Goal: Navigation & Orientation: Find specific page/section

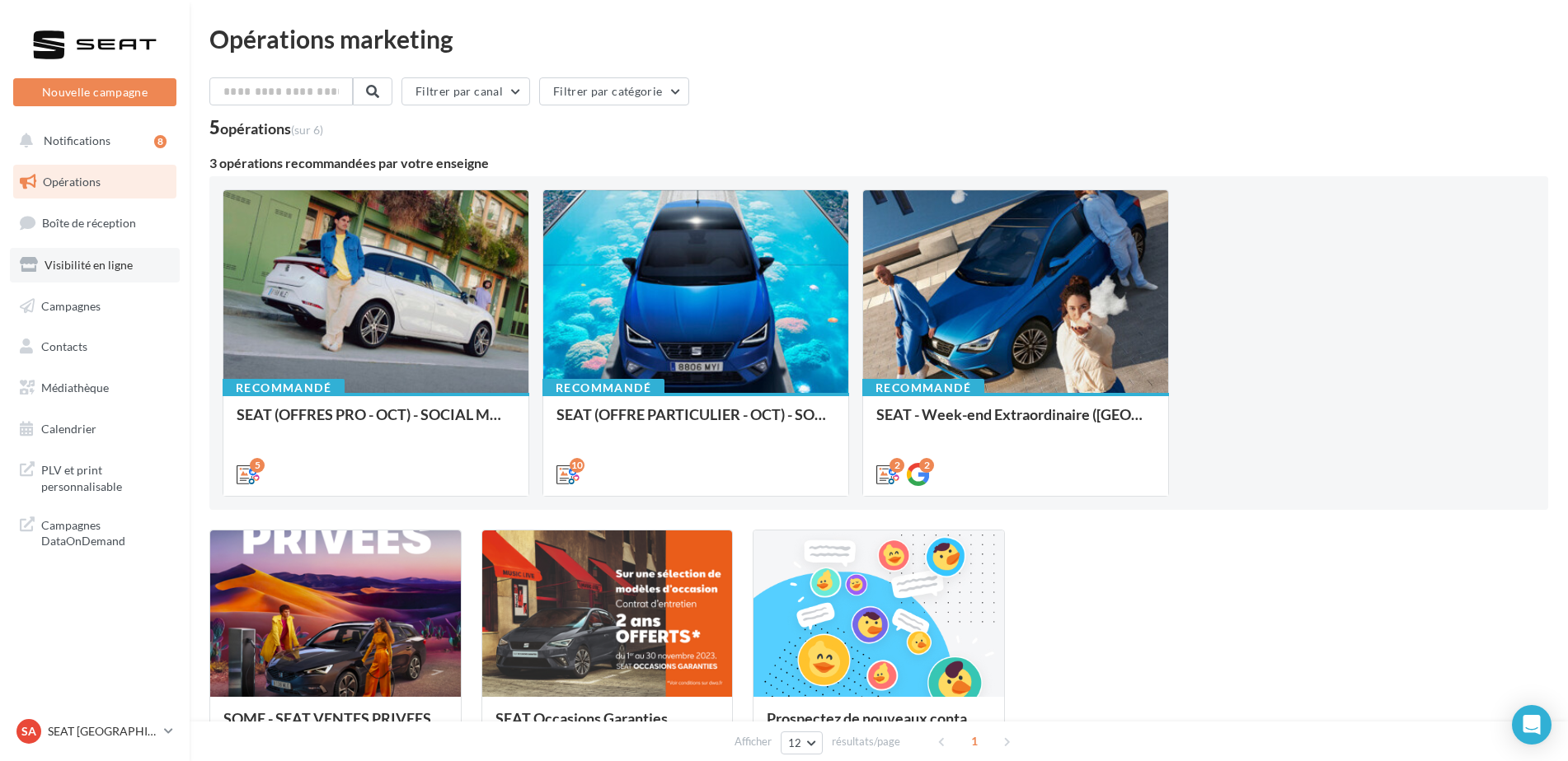
click at [87, 270] on span "Visibilité en ligne" at bounding box center [88, 264] width 88 height 14
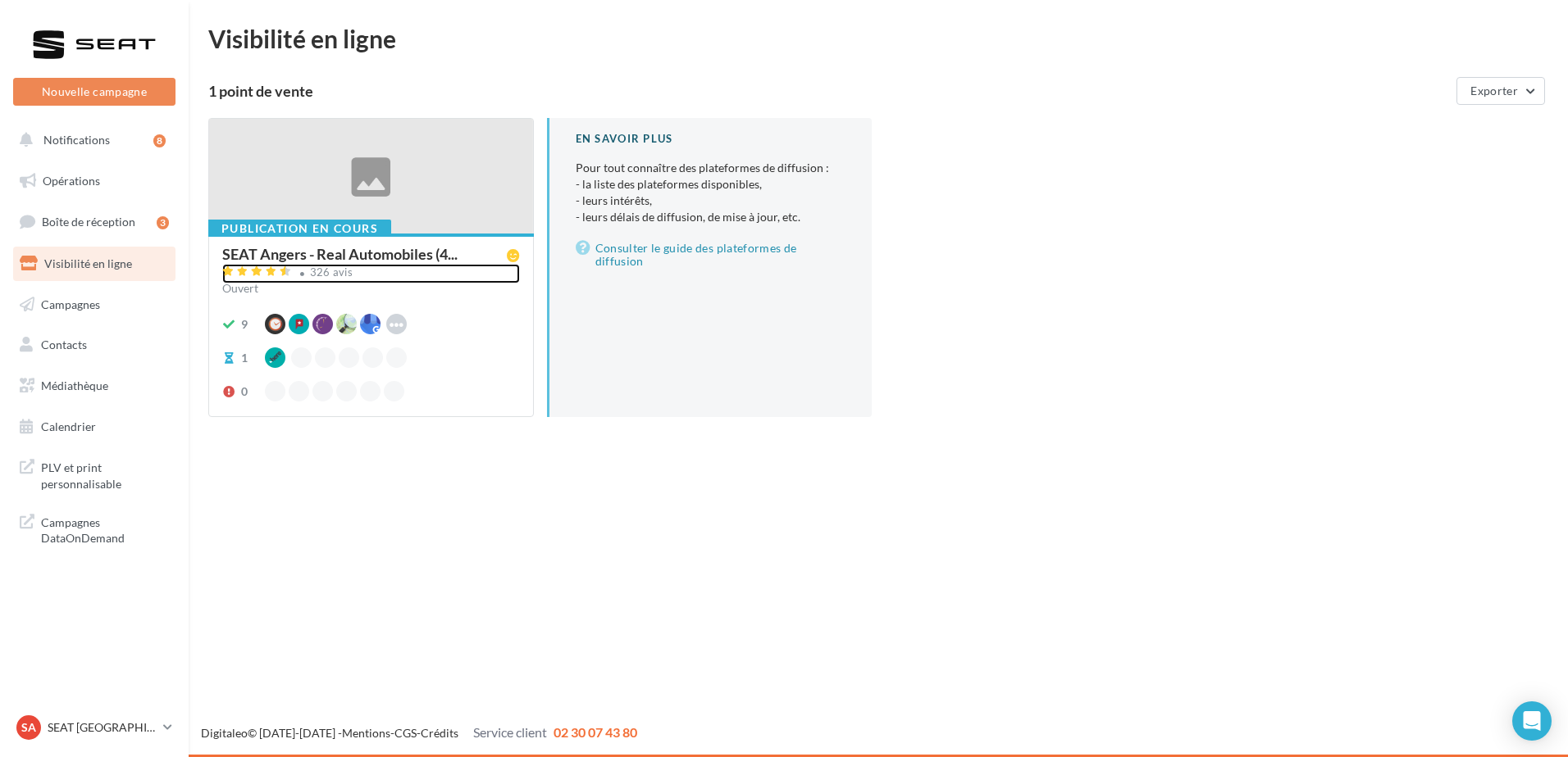
click at [313, 279] on div "326 avis" at bounding box center [371, 273] width 298 height 20
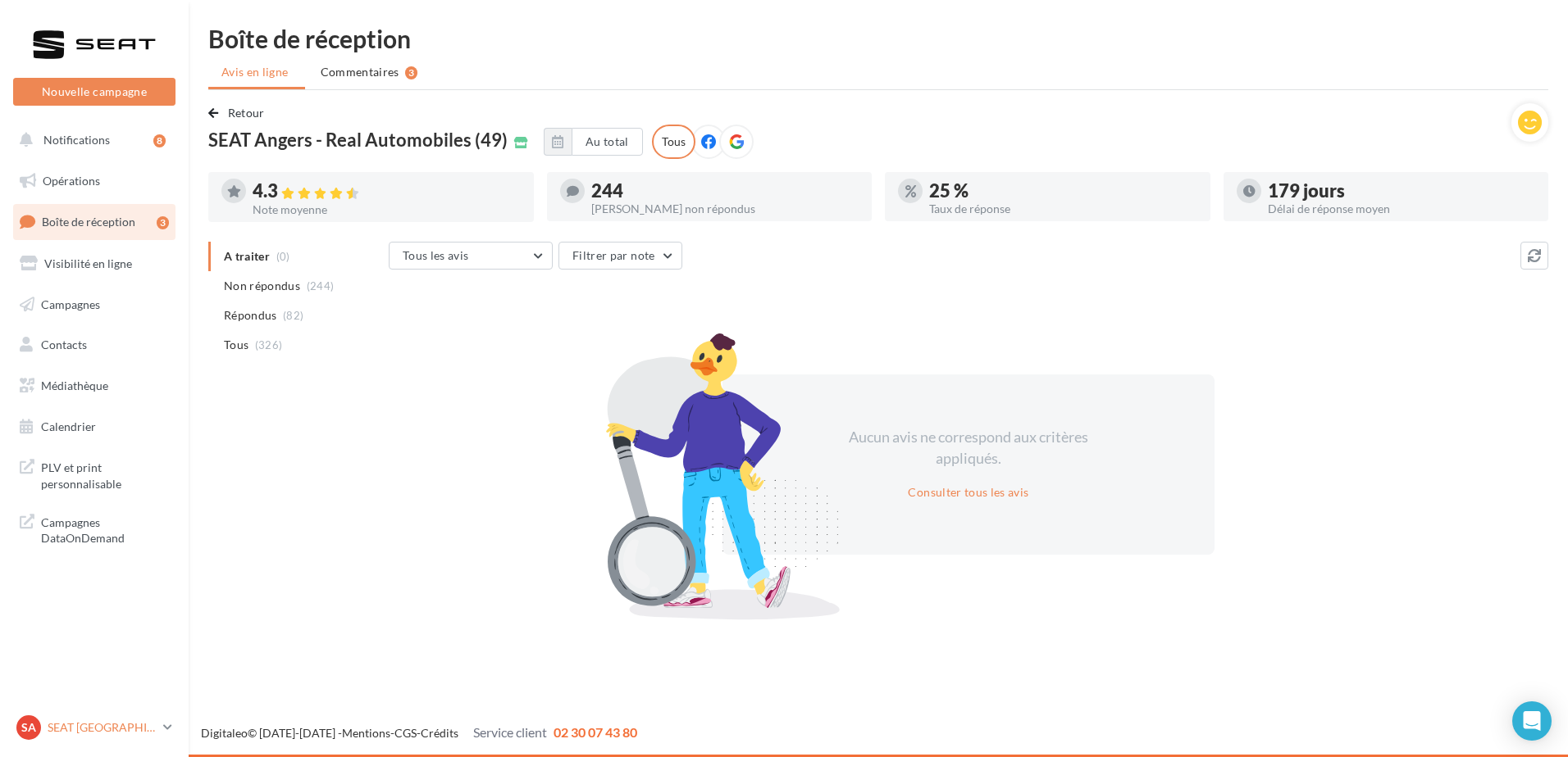
click at [84, 721] on p "SEAT [GEOGRAPHIC_DATA]" at bounding box center [102, 727] width 109 height 16
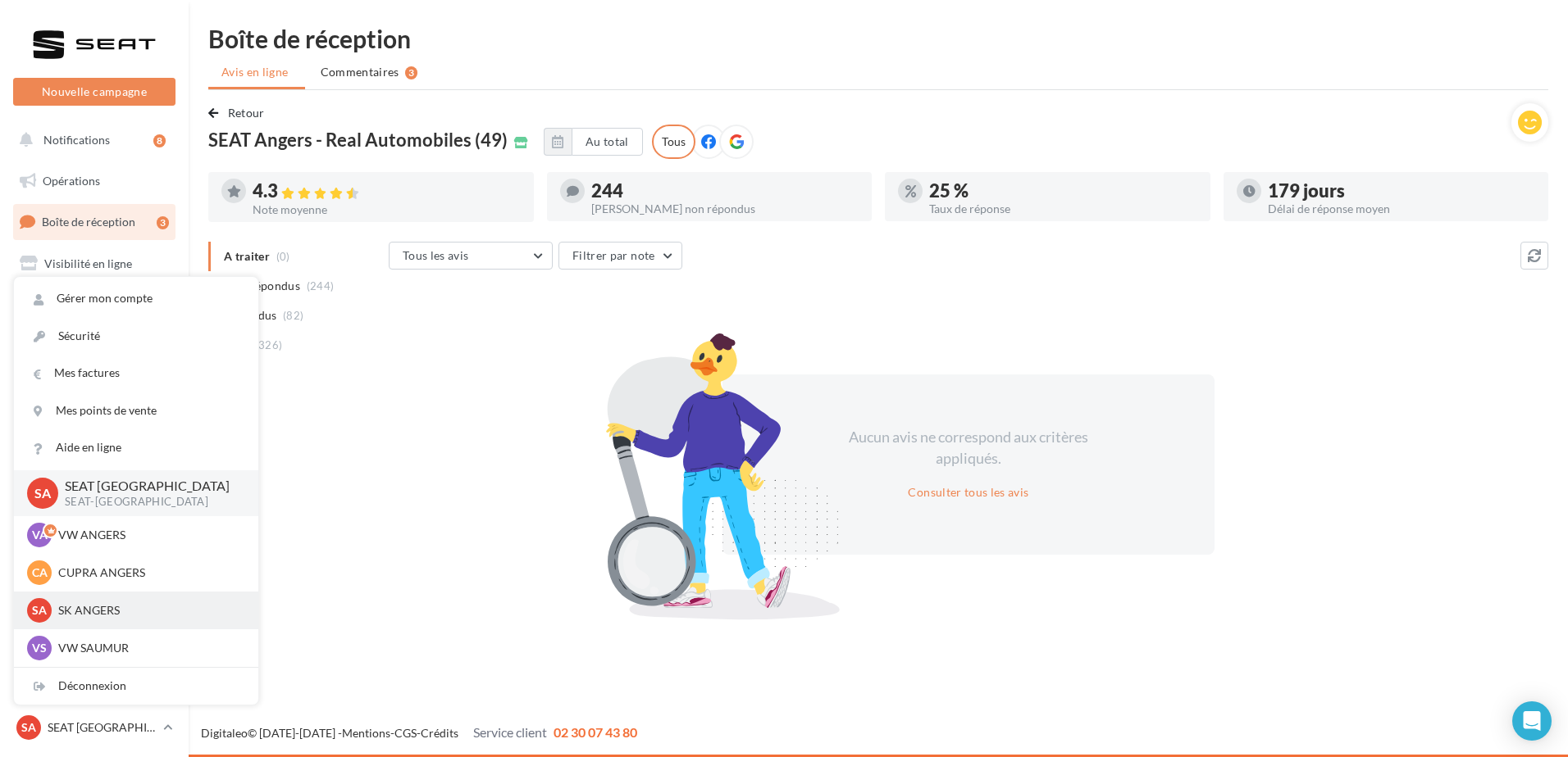
click at [108, 616] on p "SK ANGERS" at bounding box center [149, 610] width 180 height 16
